Goal: Task Accomplishment & Management: Manage account settings

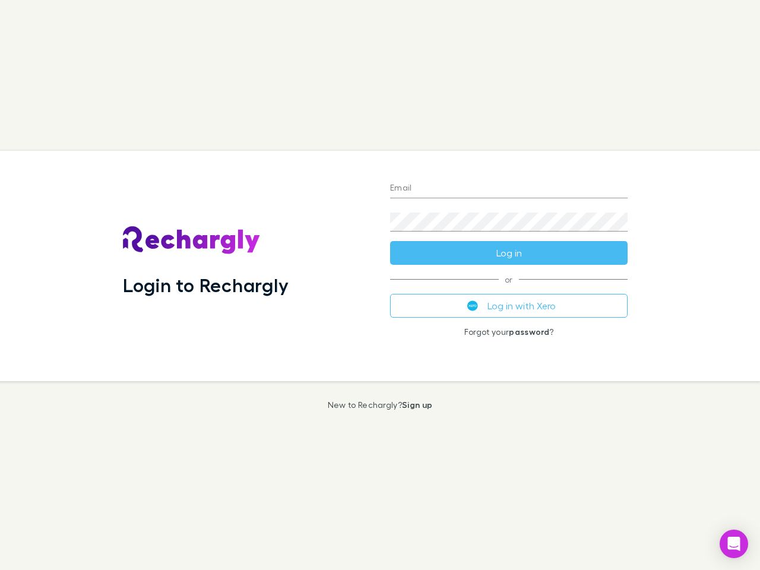
click at [380, 285] on div "Login to Rechargly" at bounding box center [246, 266] width 267 height 230
click at [509, 189] on input "Email" at bounding box center [509, 188] width 238 height 19
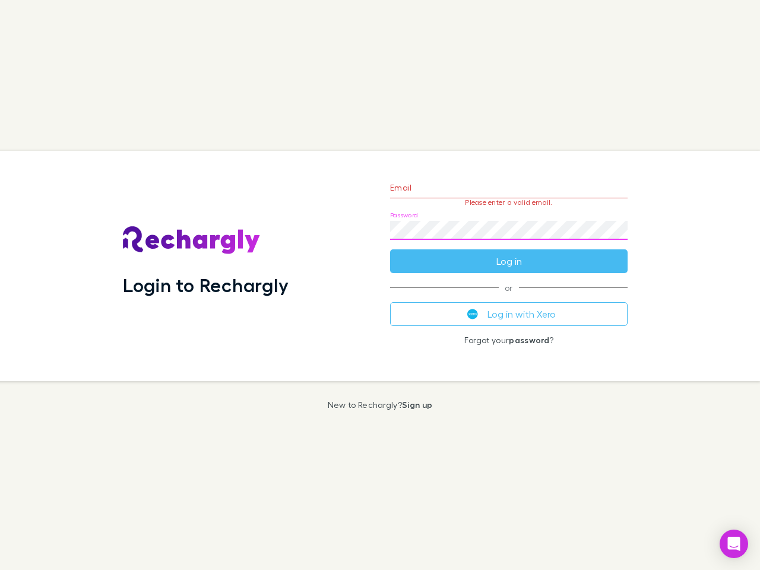
click at [509, 253] on form "Email Please enter a valid email. Password Log in" at bounding box center [509, 221] width 238 height 103
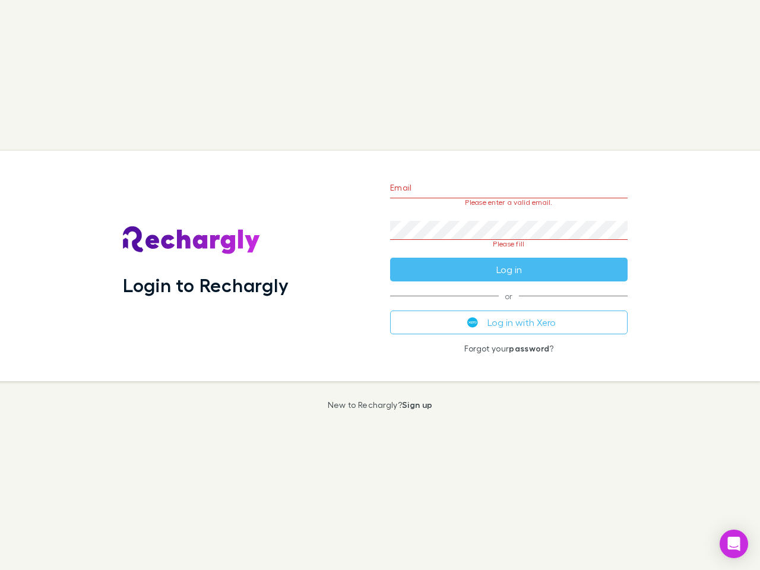
click at [509, 306] on div "Email Please enter a valid email. Password Please fill Log in or Log in with Xe…" at bounding box center [509, 266] width 257 height 230
click at [734, 544] on icon "Open Intercom Messenger" at bounding box center [734, 544] width 12 height 14
